Goal: Information Seeking & Learning: Check status

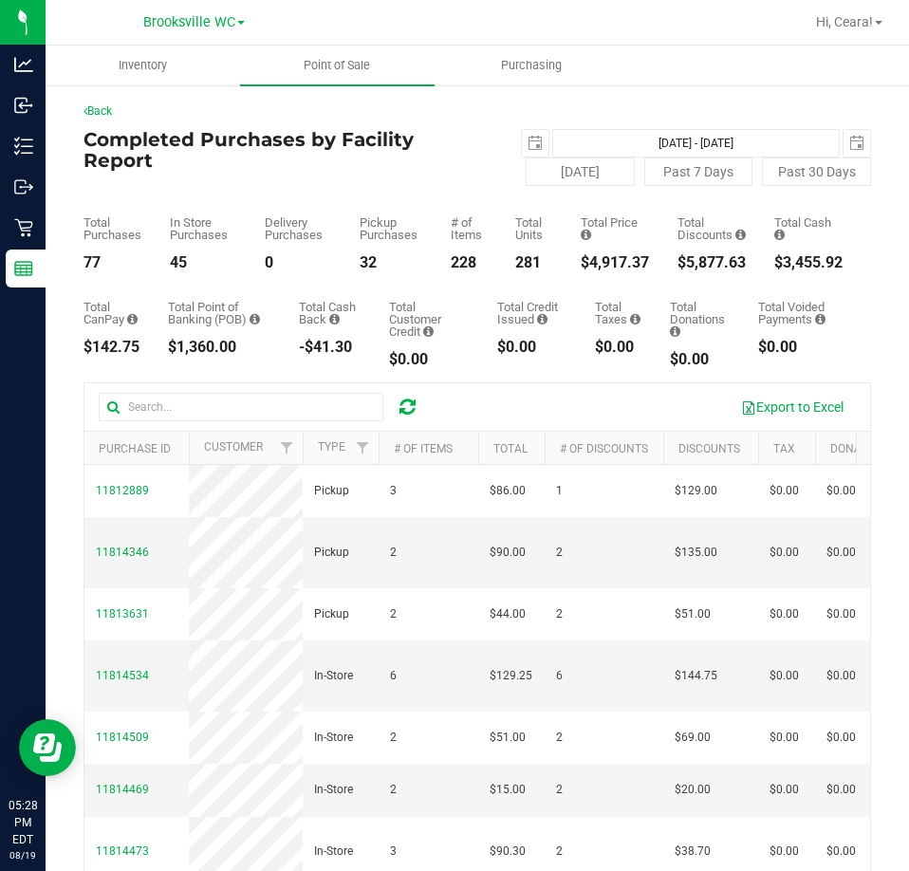
click at [437, 27] on div at bounding box center [572, 22] width 464 height 37
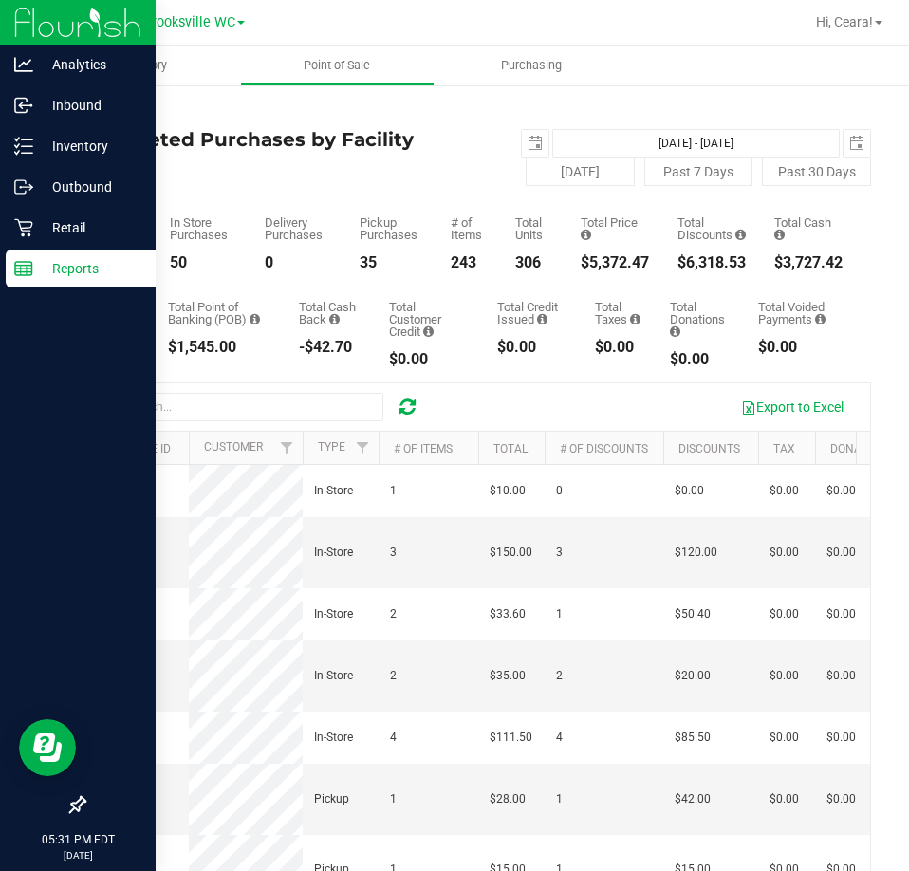
click at [43, 254] on div "Reports" at bounding box center [81, 269] width 150 height 38
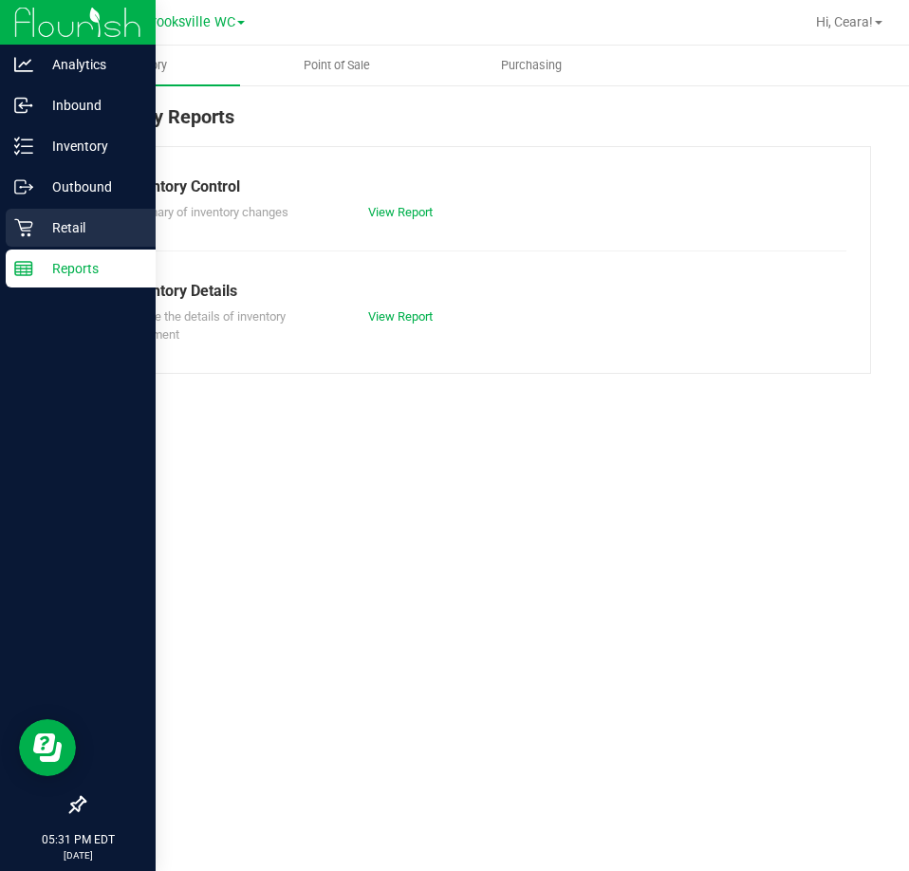
click at [51, 233] on p "Retail" at bounding box center [90, 227] width 114 height 23
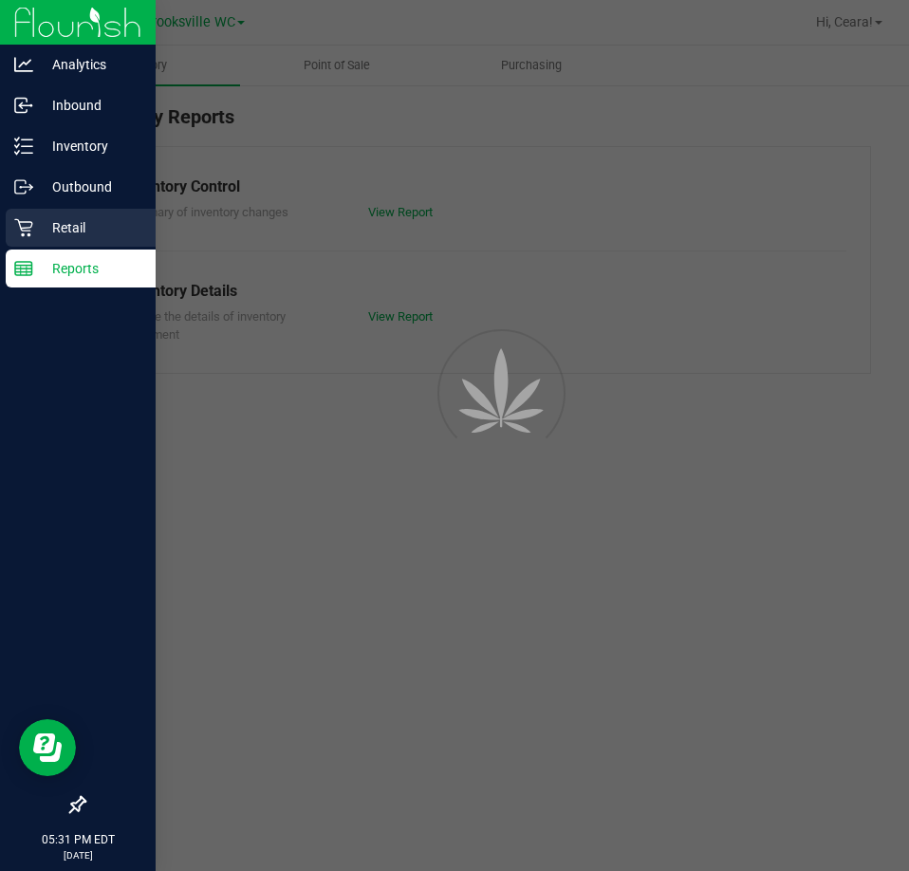
click at [51, 233] on p "Retail" at bounding box center [90, 227] width 114 height 23
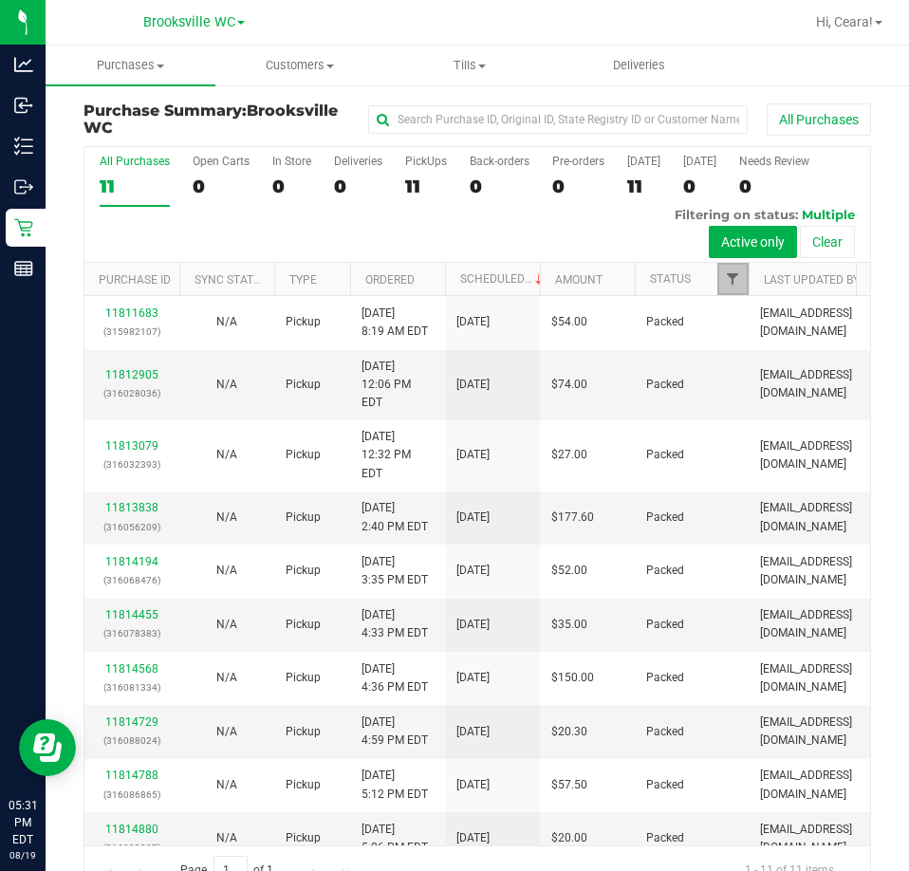
click at [737, 286] on span "Filter" at bounding box center [732, 278] width 15 height 15
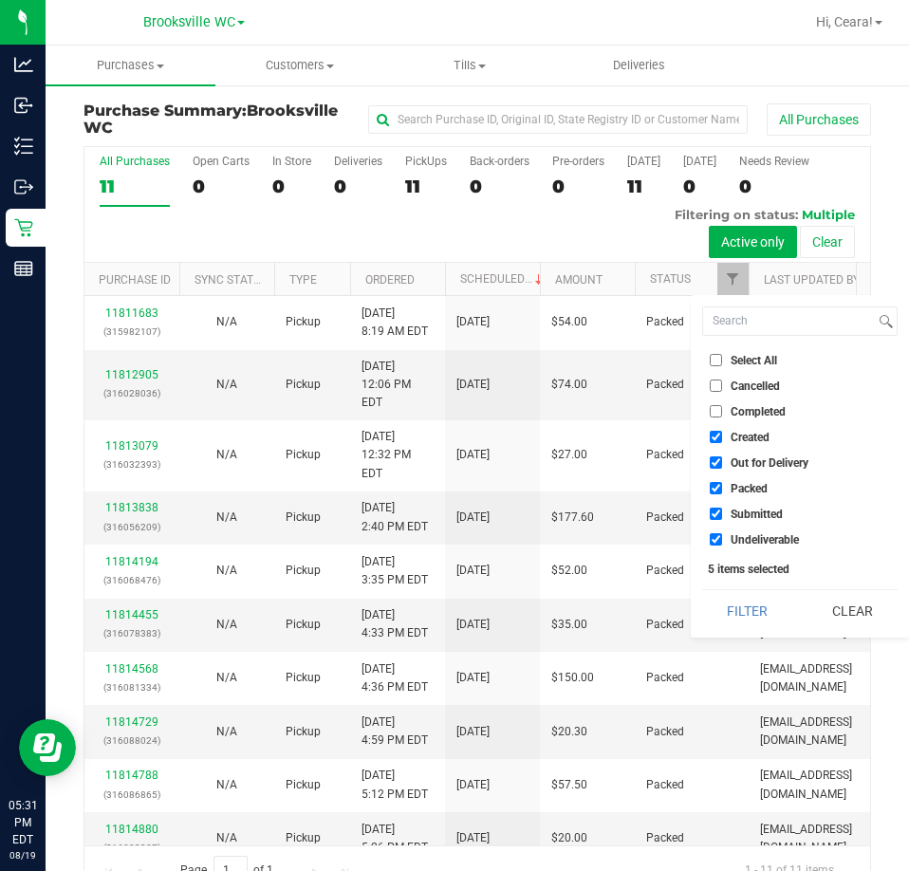
click at [500, 222] on div "All Purchases 11 Open Carts 0 In Store 0 Deliveries 0 PickUps 11 Back-orders 0 …" at bounding box center [477, 205] width 786 height 116
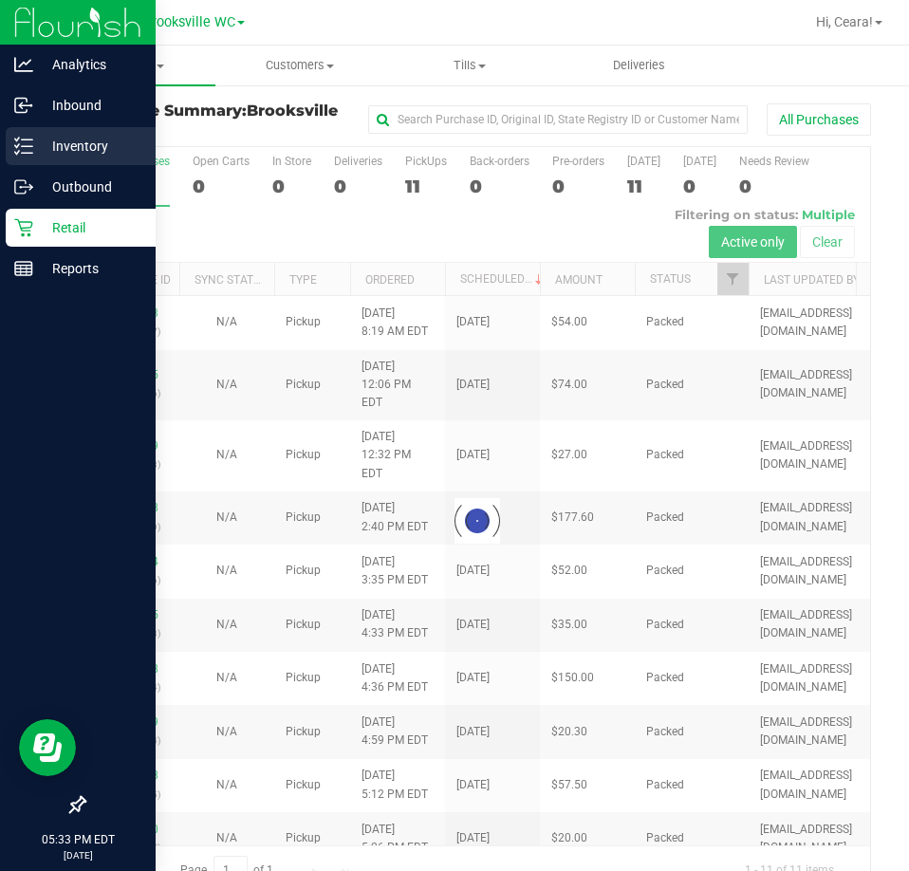
click at [39, 148] on p "Inventory" at bounding box center [90, 146] width 114 height 23
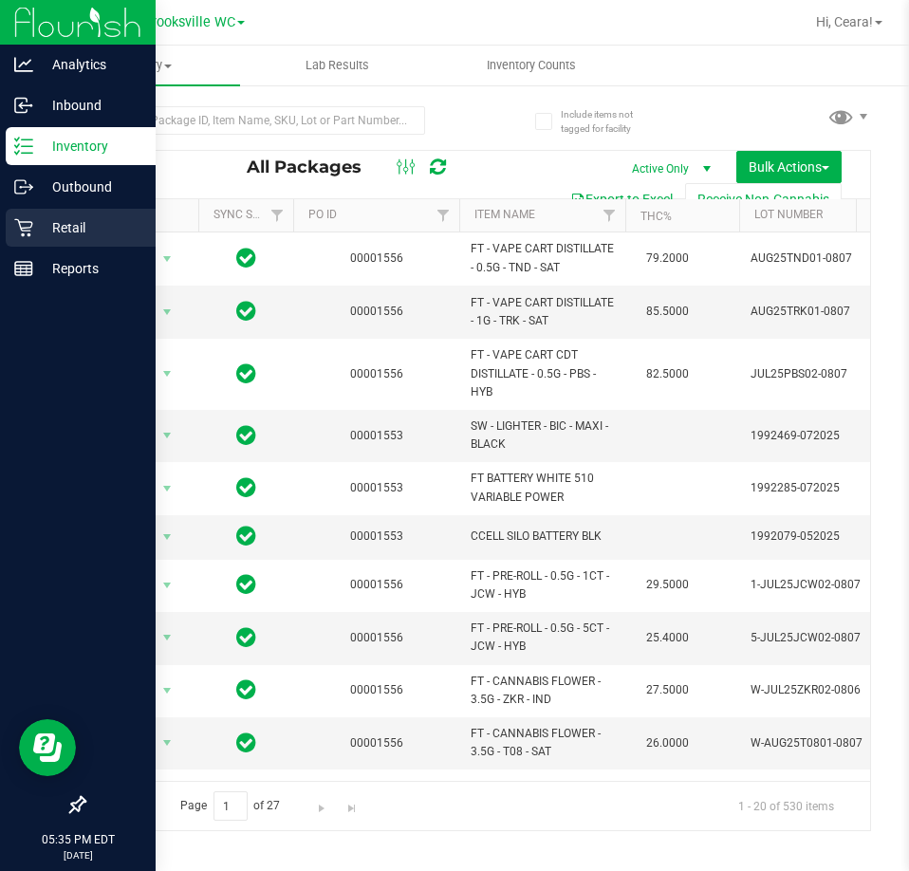
click at [17, 228] on icon at bounding box center [23, 227] width 19 height 19
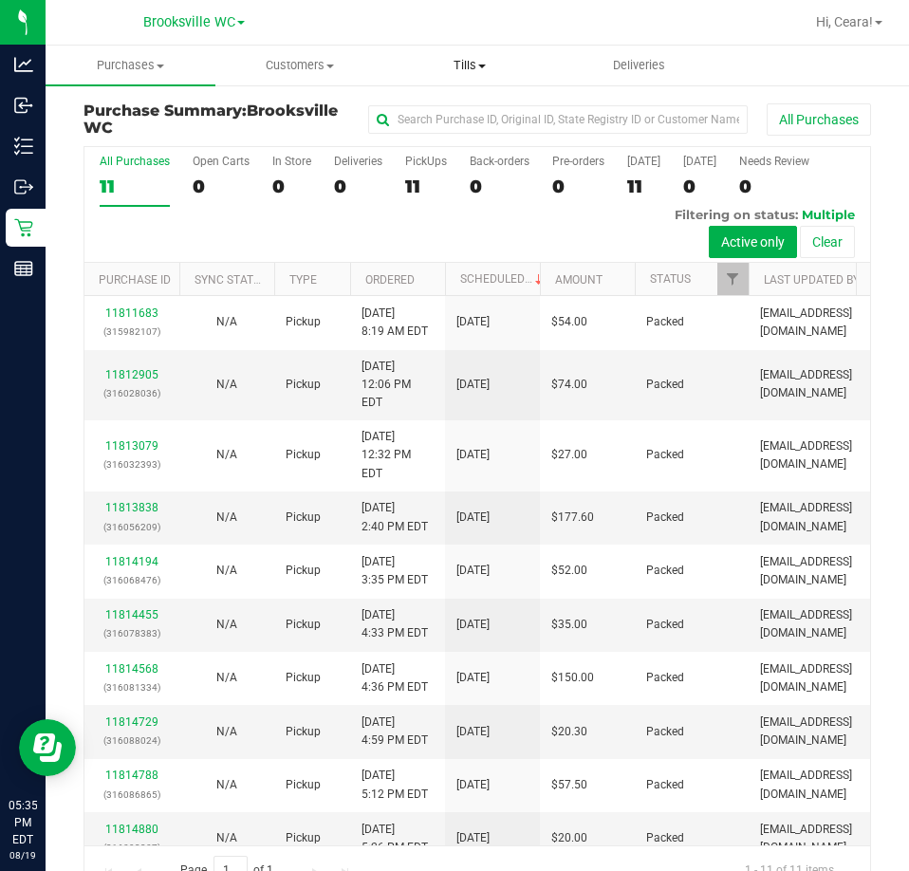
click at [471, 71] on span "Tills" at bounding box center [469, 65] width 168 height 17
click at [462, 114] on span "Manage tills" at bounding box center [448, 114] width 128 height 16
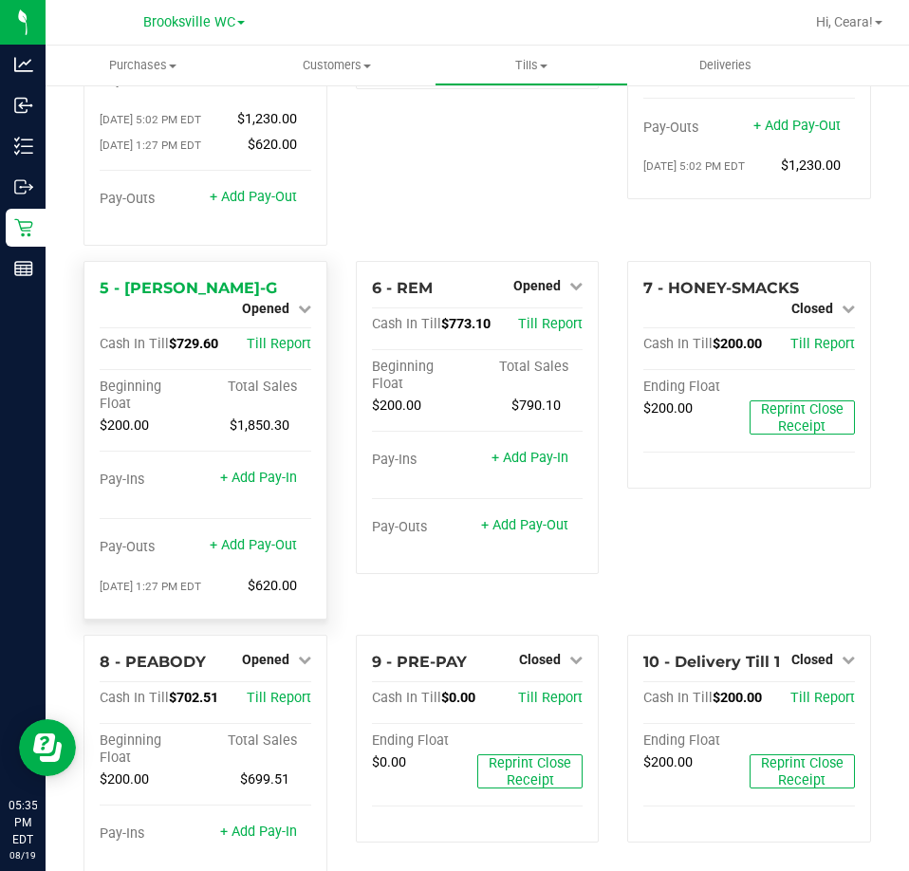
scroll to position [316, 0]
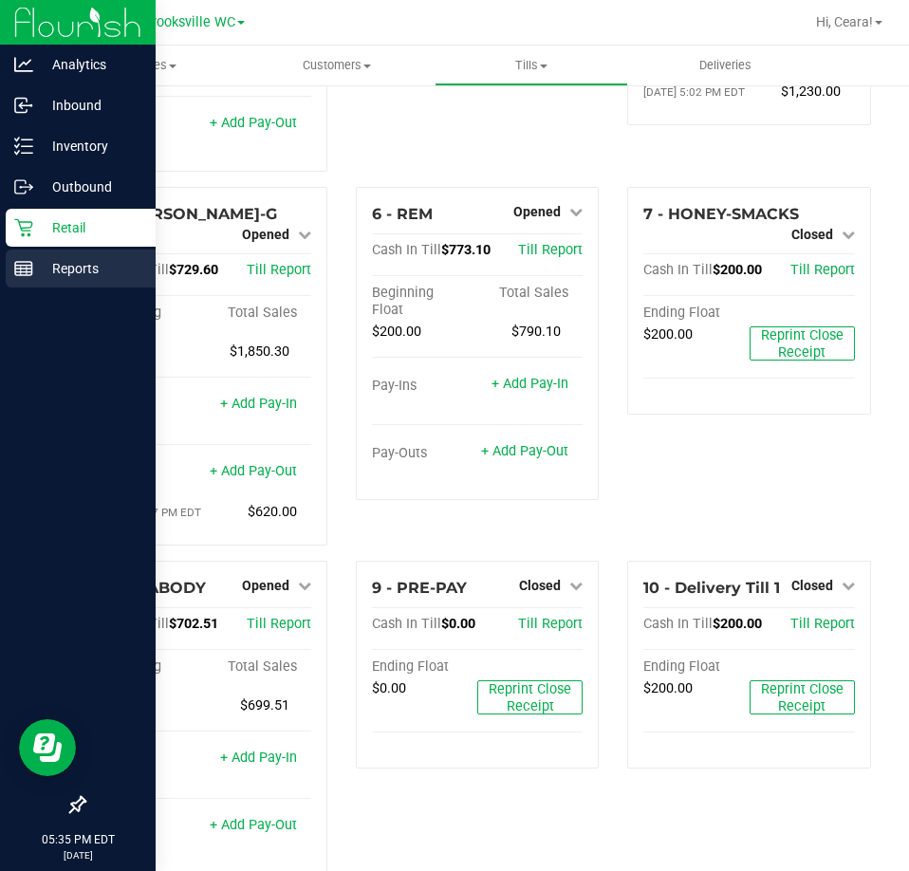
click at [84, 262] on p "Reports" at bounding box center [90, 268] width 114 height 23
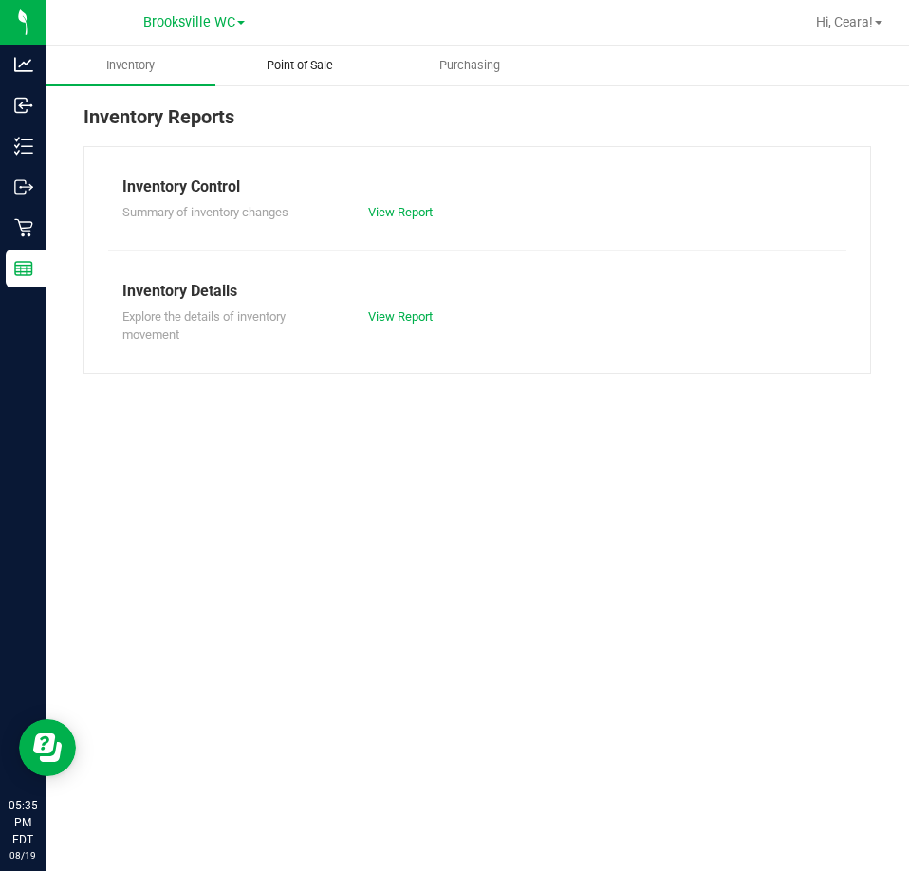
click at [329, 59] on span "Point of Sale" at bounding box center [300, 65] width 118 height 17
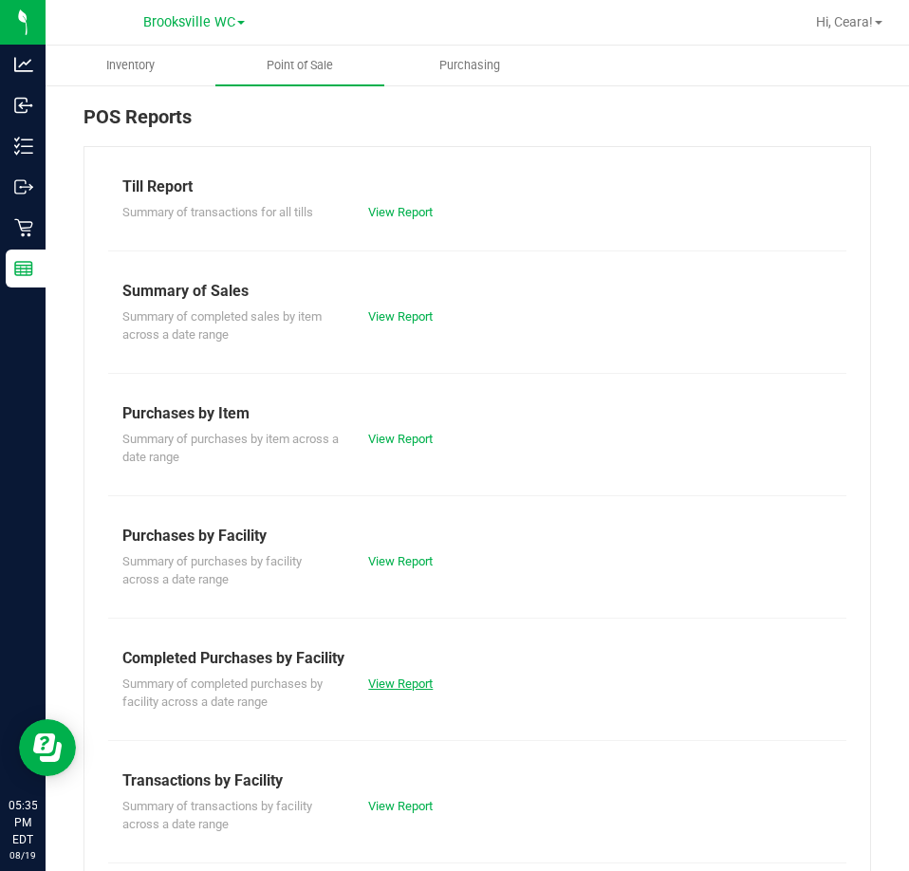
click at [414, 680] on link "View Report" at bounding box center [400, 684] width 65 height 14
